Goal: Find specific page/section: Find specific page/section

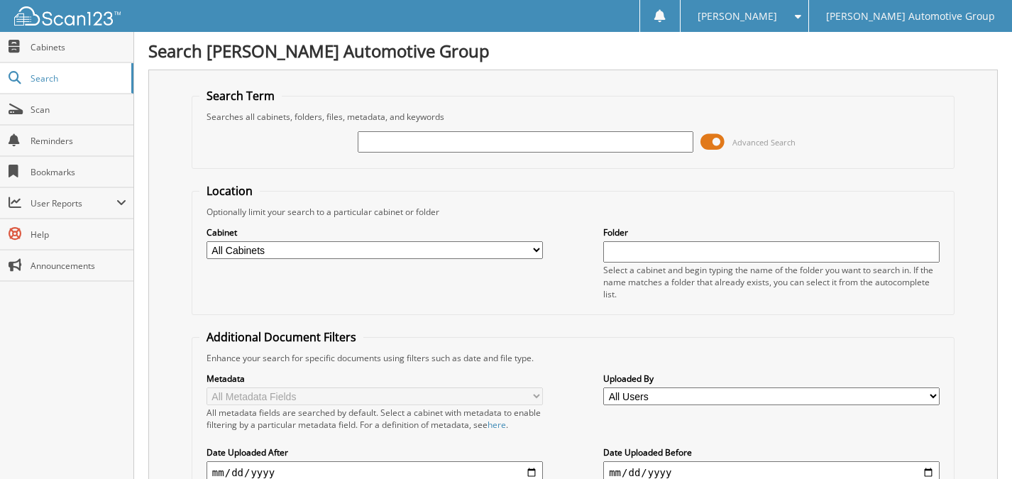
click at [576, 143] on input "text" at bounding box center [526, 141] width 336 height 21
type input "139427"
click at [712, 140] on span at bounding box center [713, 141] width 24 height 21
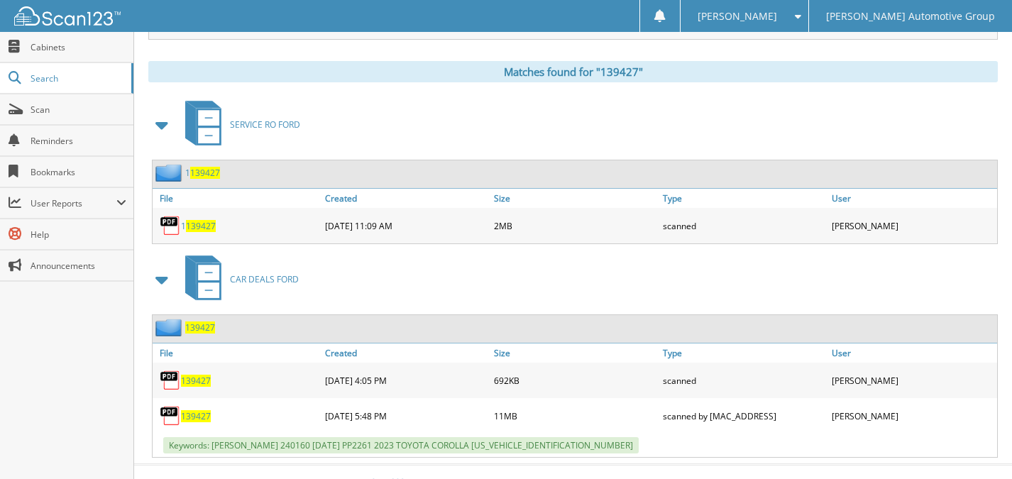
scroll to position [213, 0]
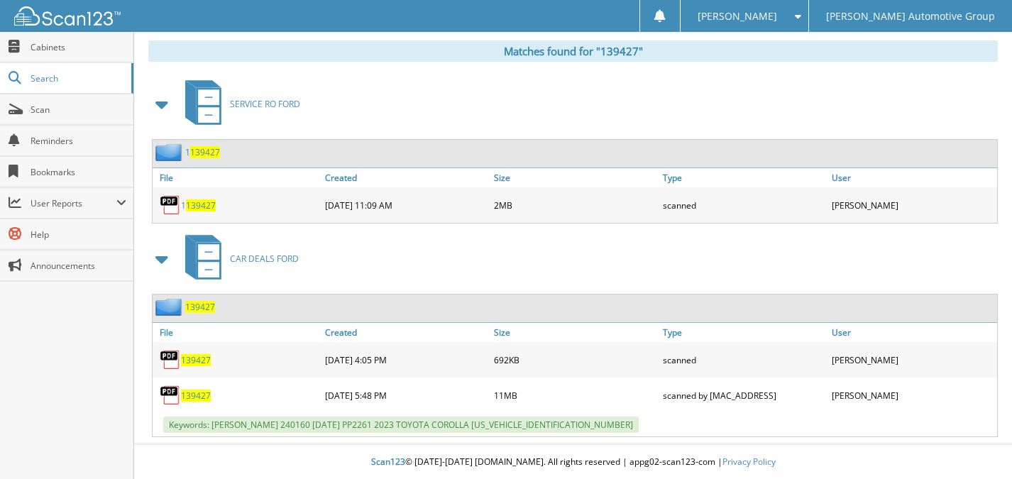
click at [190, 395] on span "139427" at bounding box center [196, 396] width 30 height 12
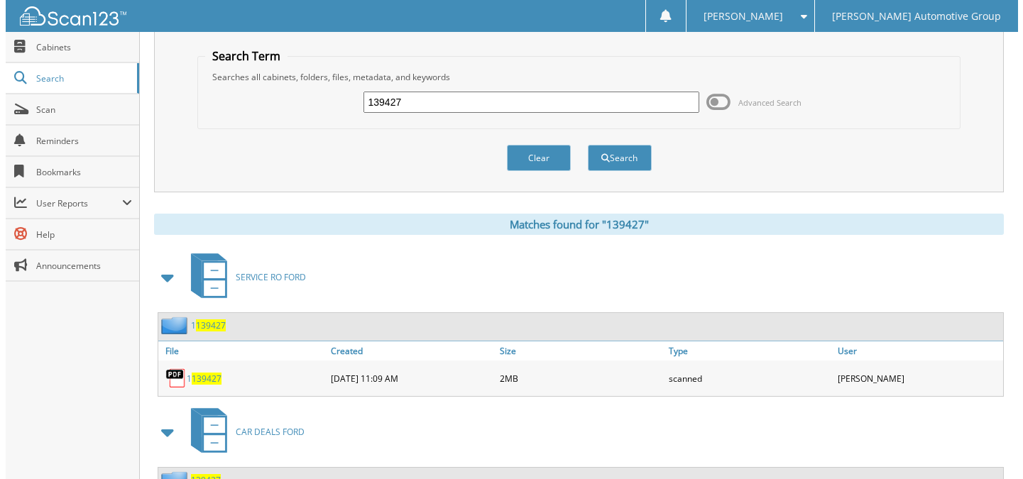
scroll to position [0, 0]
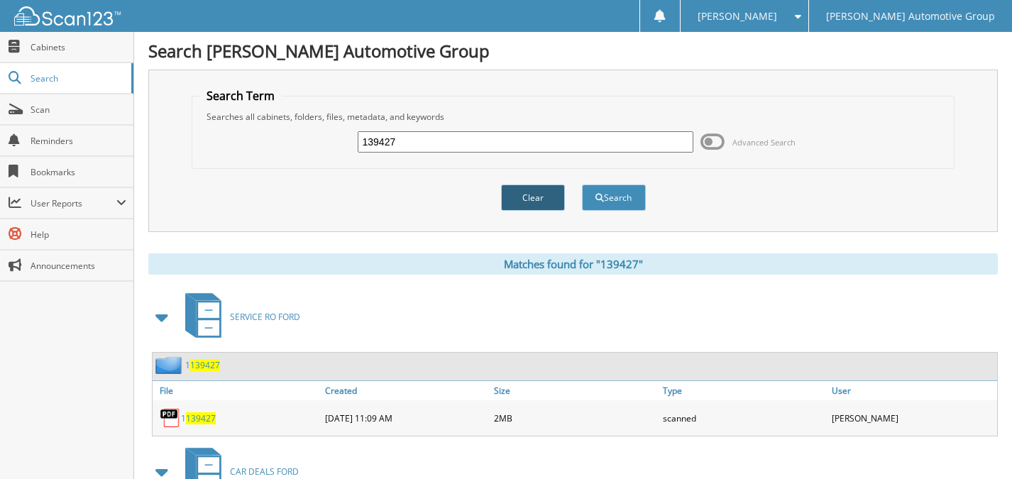
click at [532, 192] on button "Clear" at bounding box center [533, 198] width 64 height 26
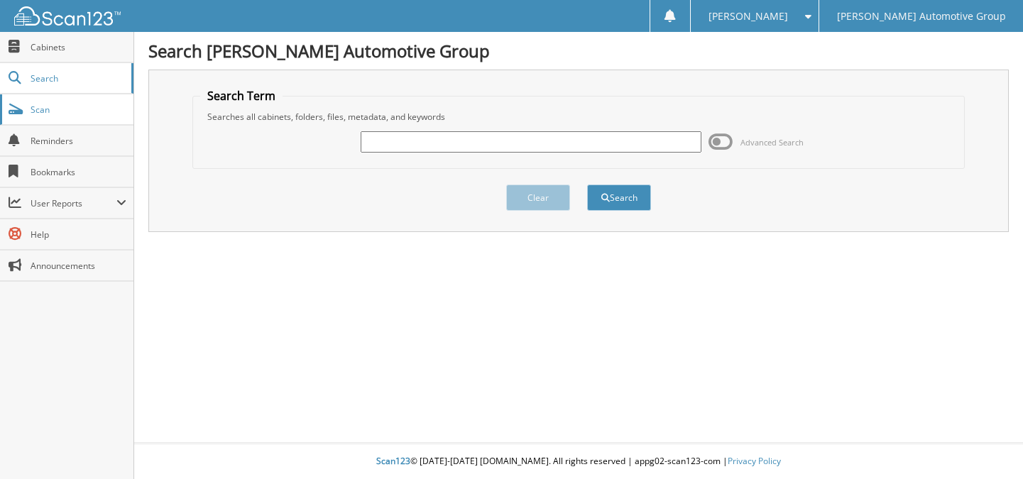
click at [33, 111] on span "Scan" at bounding box center [79, 110] width 96 height 12
